Goal: Task Accomplishment & Management: Use online tool/utility

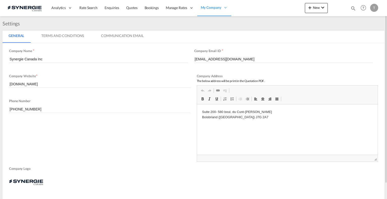
click at [353, 6] on md-icon "icon-magnify" at bounding box center [353, 9] width 6 height 6
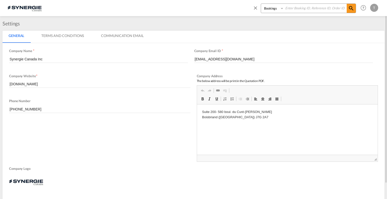
click at [277, 9] on select "Bookings Quotes Enquiries" at bounding box center [273, 8] width 24 height 9
select select "Quotes"
click at [261, 4] on select "Bookings Quotes Enquiries" at bounding box center [273, 8] width 24 height 9
click at [298, 11] on input at bounding box center [315, 8] width 63 height 9
paste input "SYC000014369"
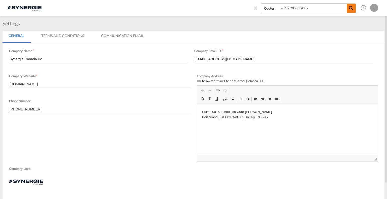
type input "SYC000014369"
click at [349, 9] on md-icon "icon-magnify" at bounding box center [351, 8] width 6 height 6
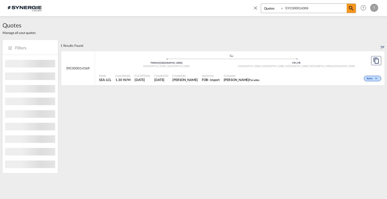
click at [170, 73] on div "Created On 27 Aug 2025" at bounding box center [161, 78] width 18 height 13
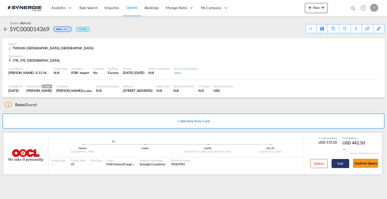
click at [336, 164] on button "Edit" at bounding box center [340, 163] width 18 height 9
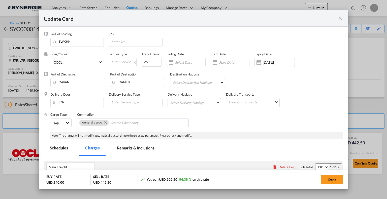
select select "per_w/m"
select select "per_kg"
select select "flat"
select select "per_bl"
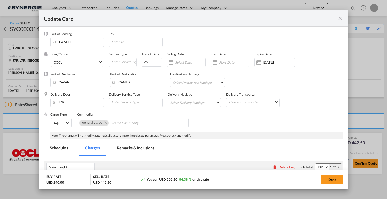
select select "per_bl"
select select "per_shipment"
drag, startPoint x: 144, startPoint y: 180, endPoint x: 215, endPoint y: 183, distance: 70.8
click at [215, 183] on div "You earn USD 202.50 84.38 % on this rate" at bounding box center [184, 180] width 89 height 10
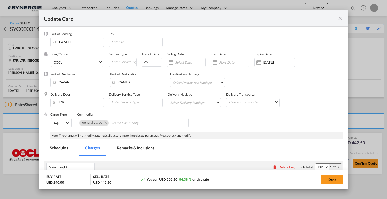
click at [340, 19] on md-icon "icon-close fg-AAA8AD m-0 pointer" at bounding box center [340, 18] width 6 height 6
